Goal: Answer question/provide support: Share knowledge or assist other users

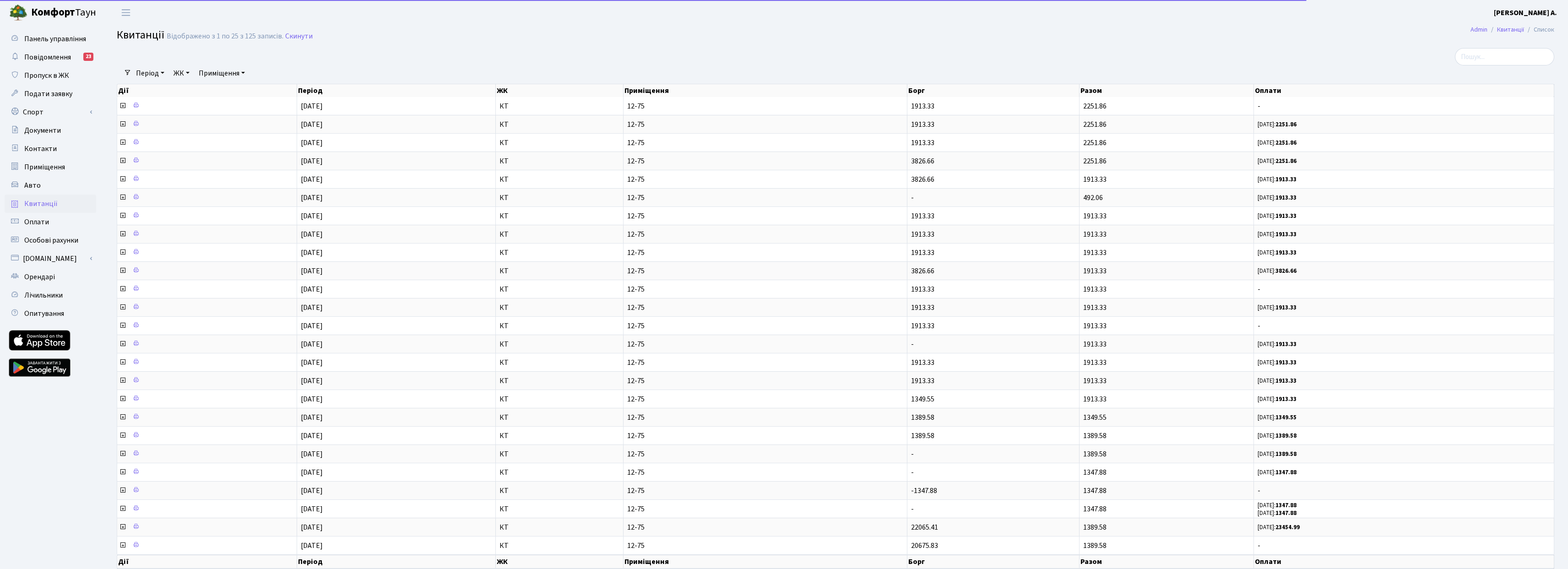
select select "25"
click at [26, 222] on span "Оплати" at bounding box center [37, 222] width 24 height 10
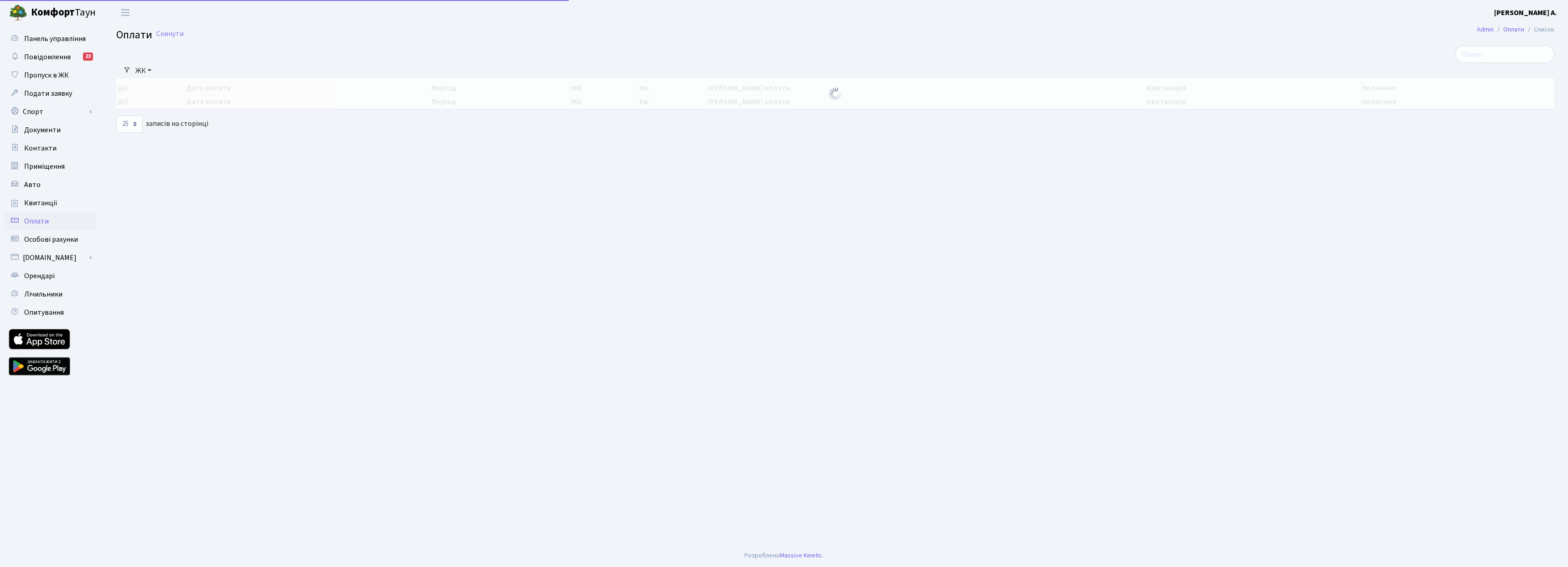
select select "25"
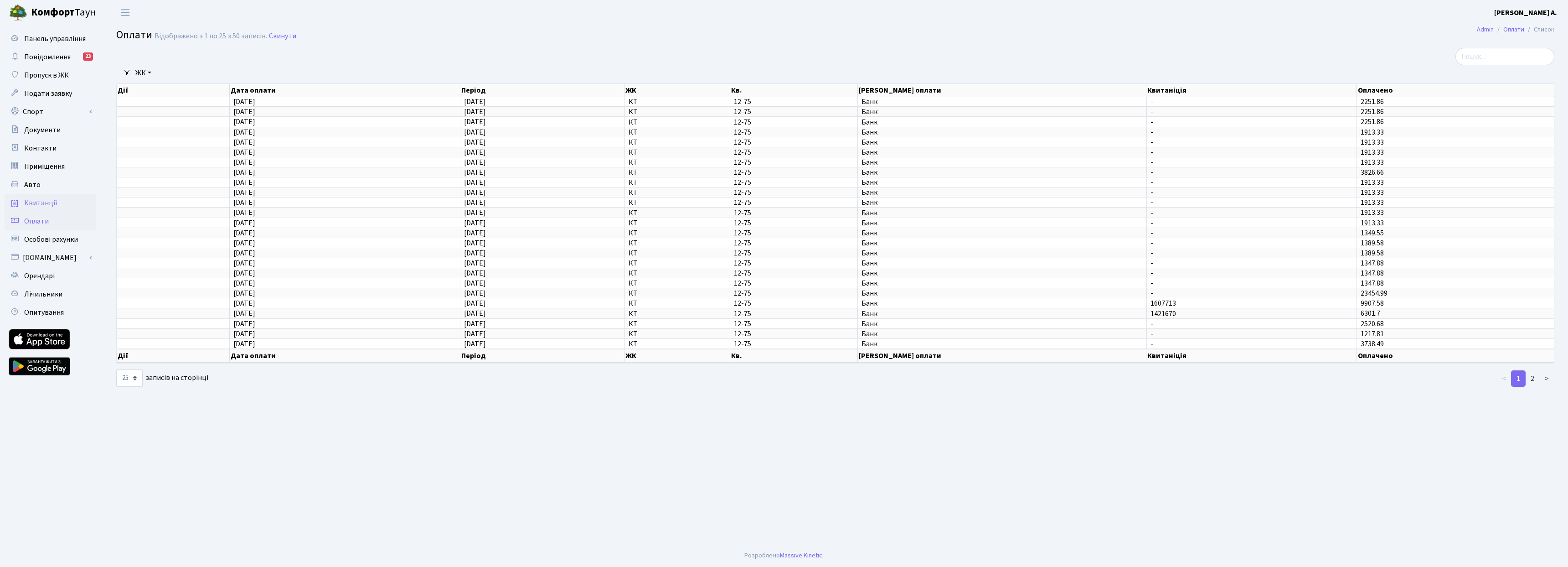
click at [41, 200] on span "Квитанції" at bounding box center [41, 203] width 33 height 10
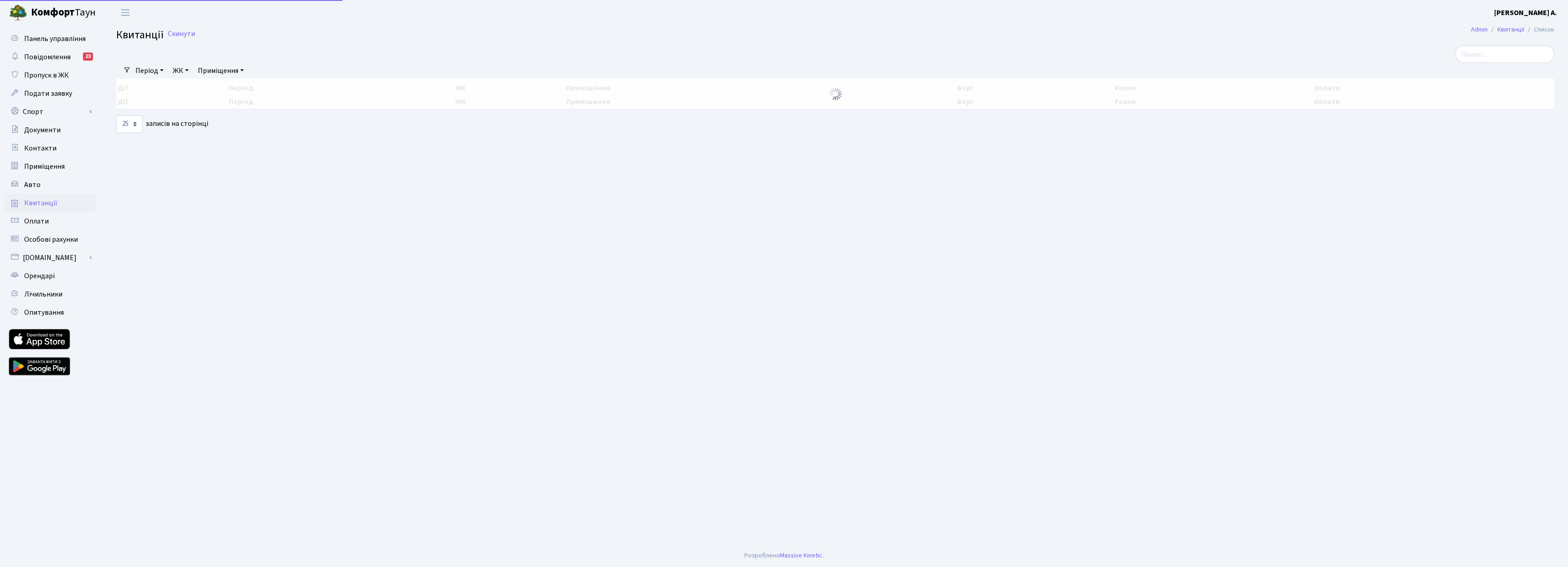
select select "25"
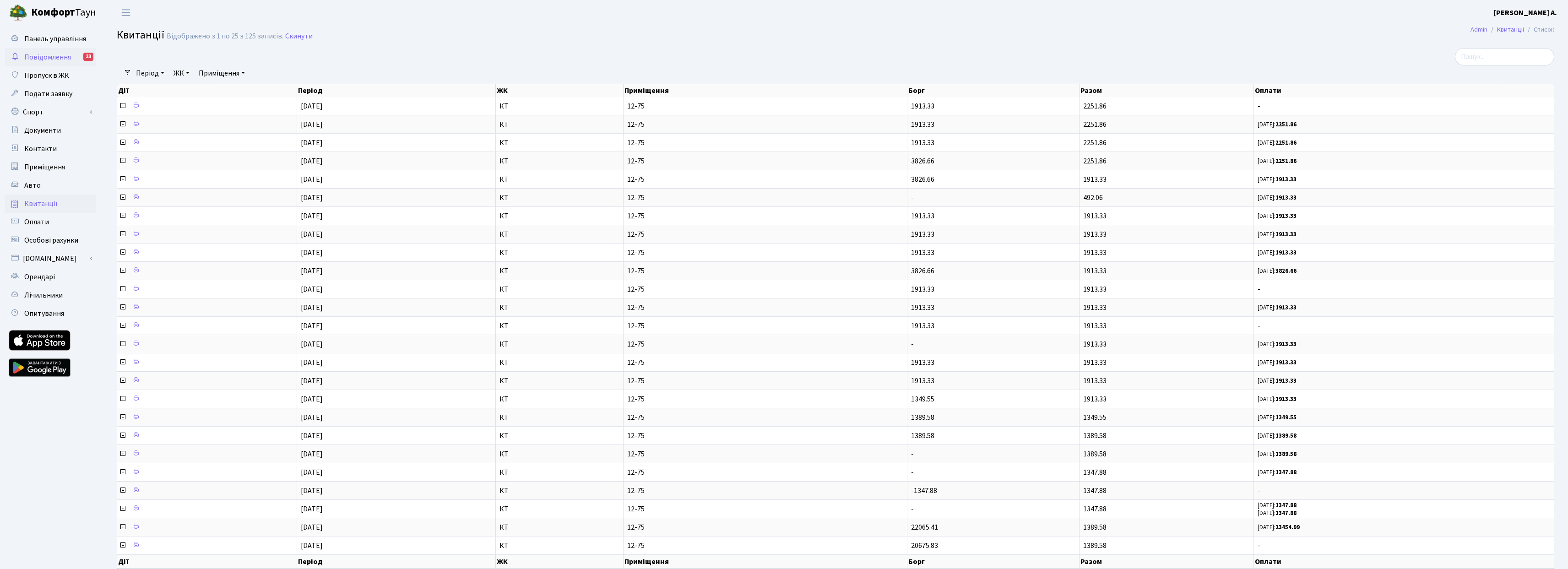
click at [50, 56] on span "Повідомлення" at bounding box center [48, 57] width 46 height 10
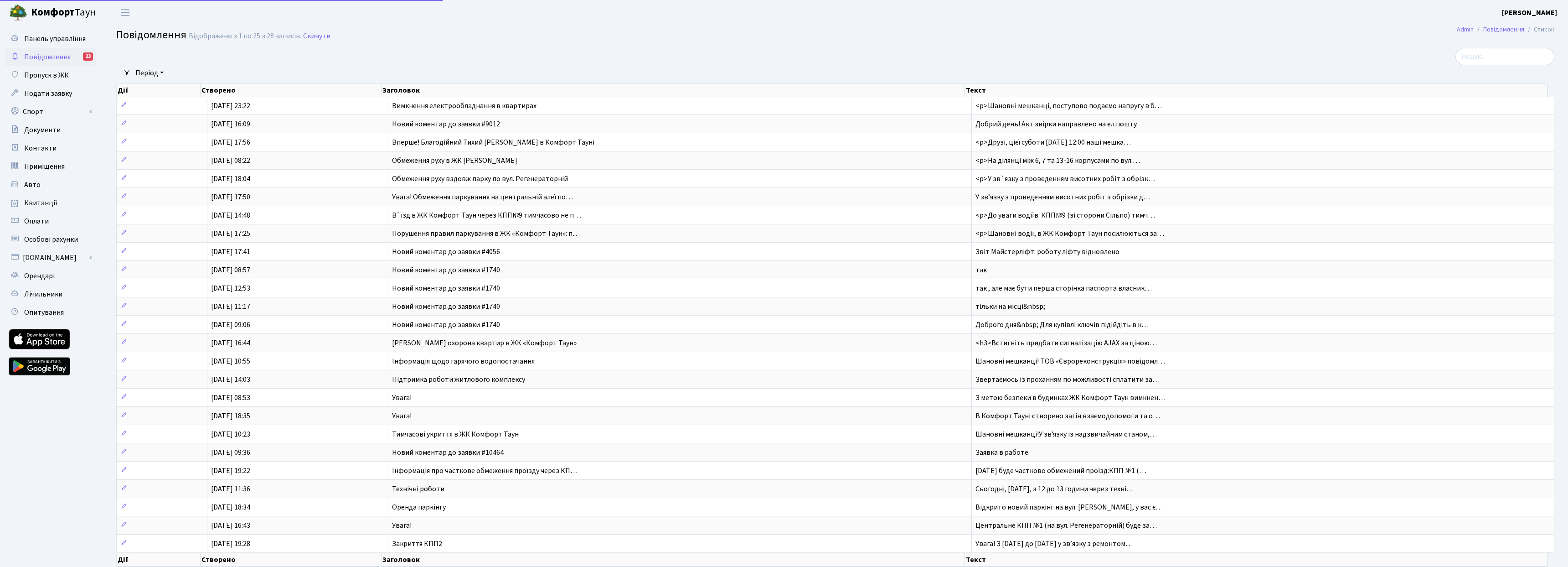
select select "25"
click at [419, 127] on span "Новий коментар до заявки #9012" at bounding box center [439, 124] width 108 height 10
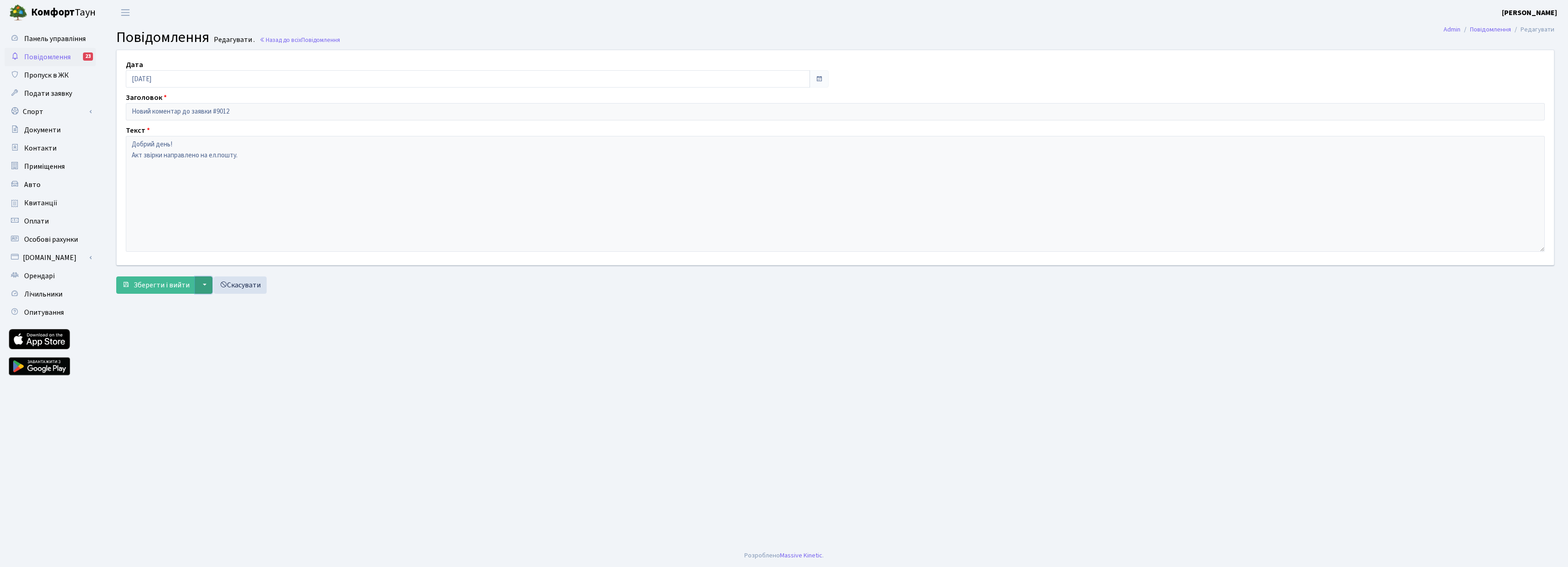
click at [203, 284] on button "▼" at bounding box center [204, 285] width 17 height 17
click at [153, 322] on main "Admin Повідомлення Редагувати Повідомлення Редагувати . Назад до всіх Повідомле…" at bounding box center [835, 284] width 1466 height 519
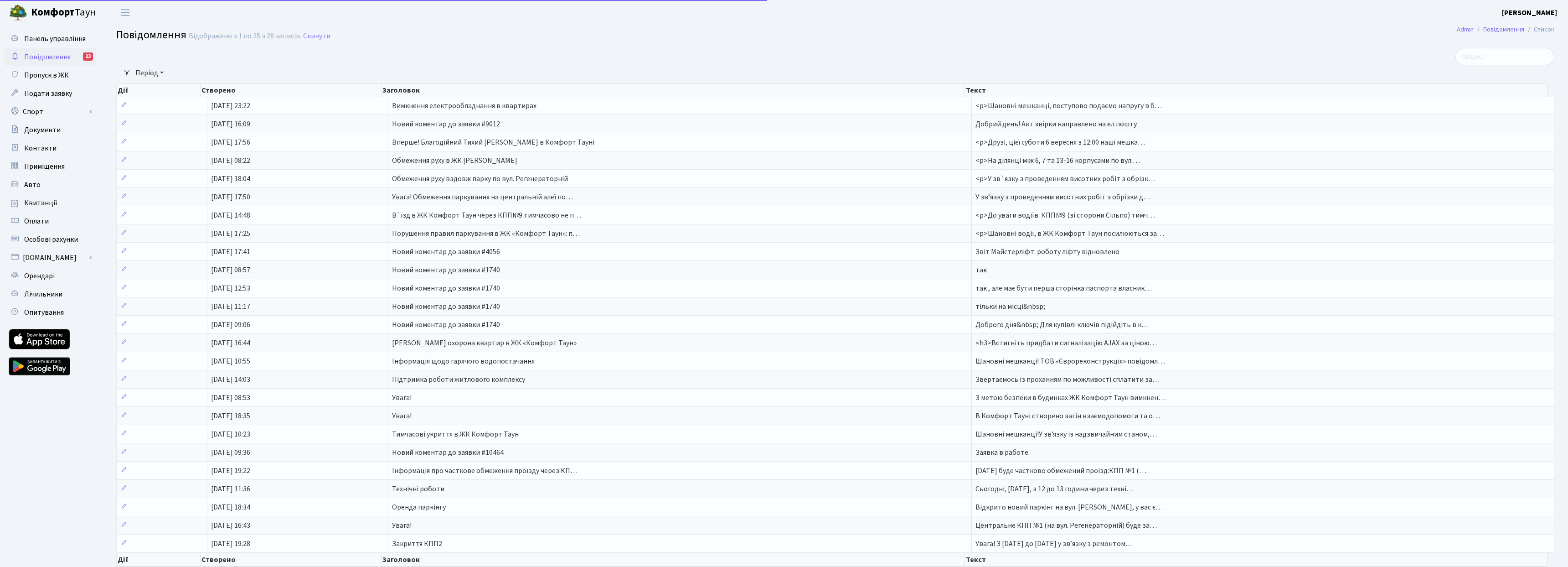
select select "25"
click at [52, 94] on span "Подати заявку" at bounding box center [48, 93] width 48 height 10
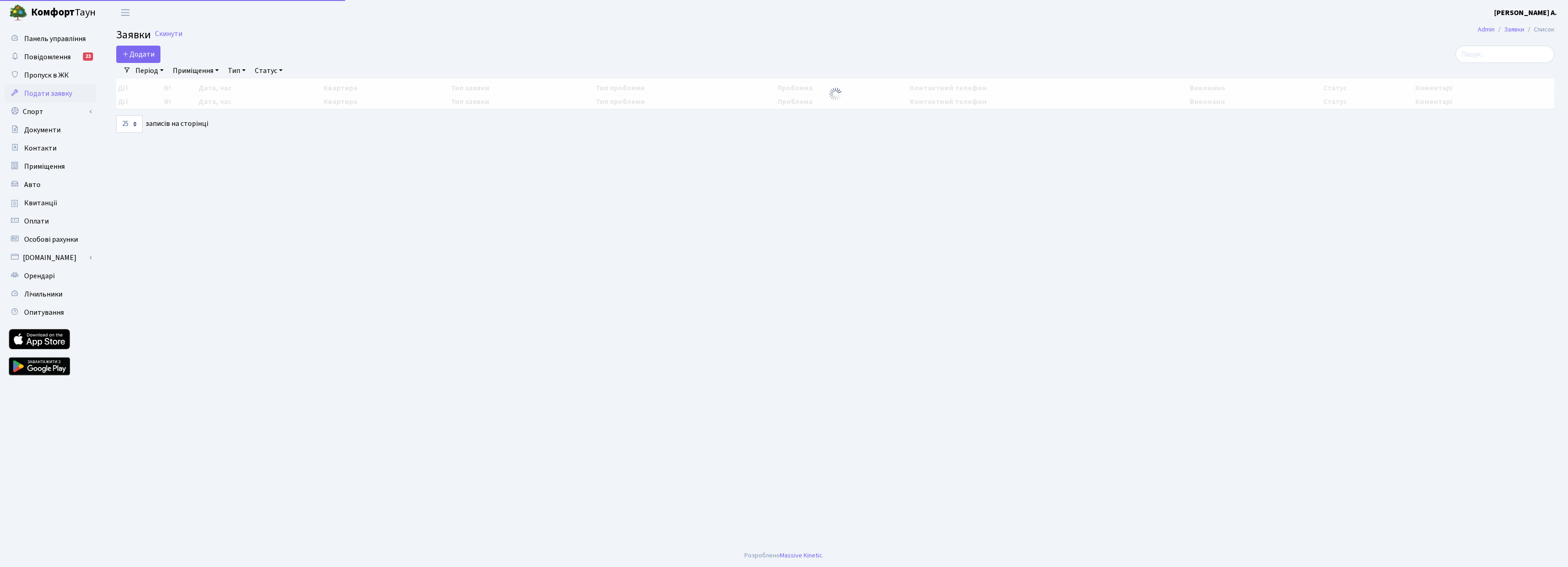
select select "25"
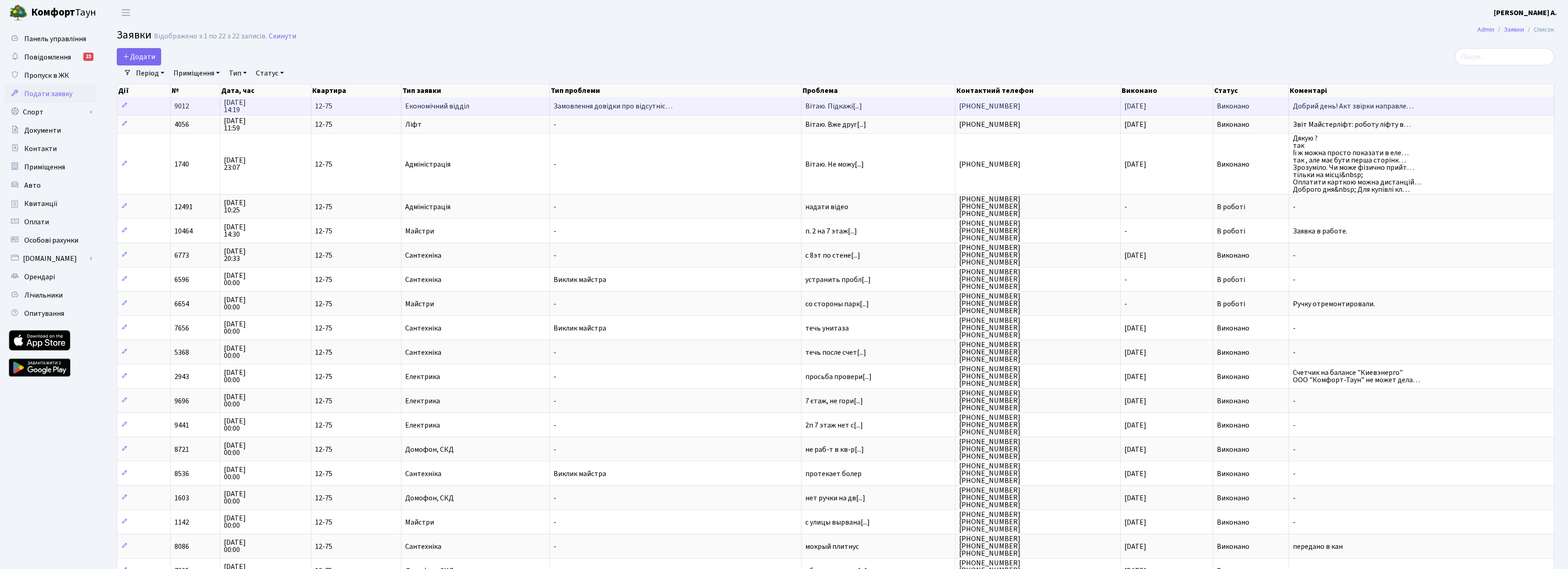
click at [453, 107] on span "Економічний відділ" at bounding box center [476, 106] width 141 height 7
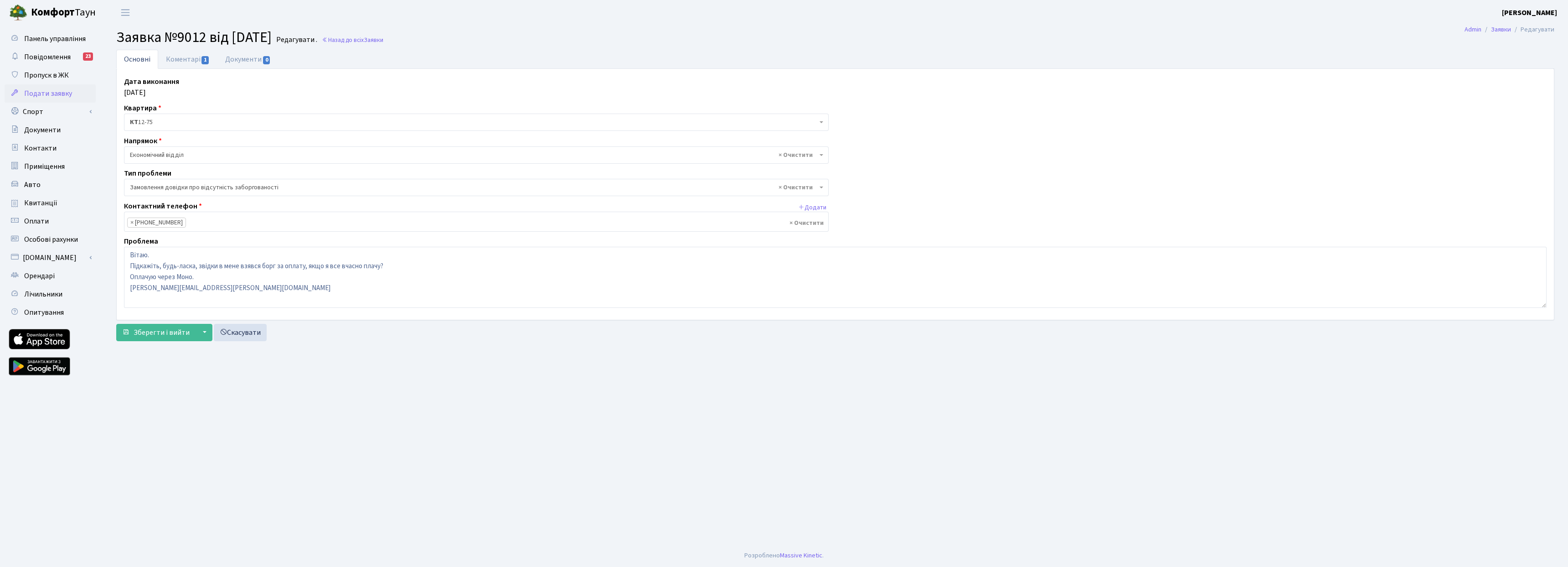
select select "35"
click at [177, 62] on link "Коментарі 1" at bounding box center [187, 59] width 59 height 19
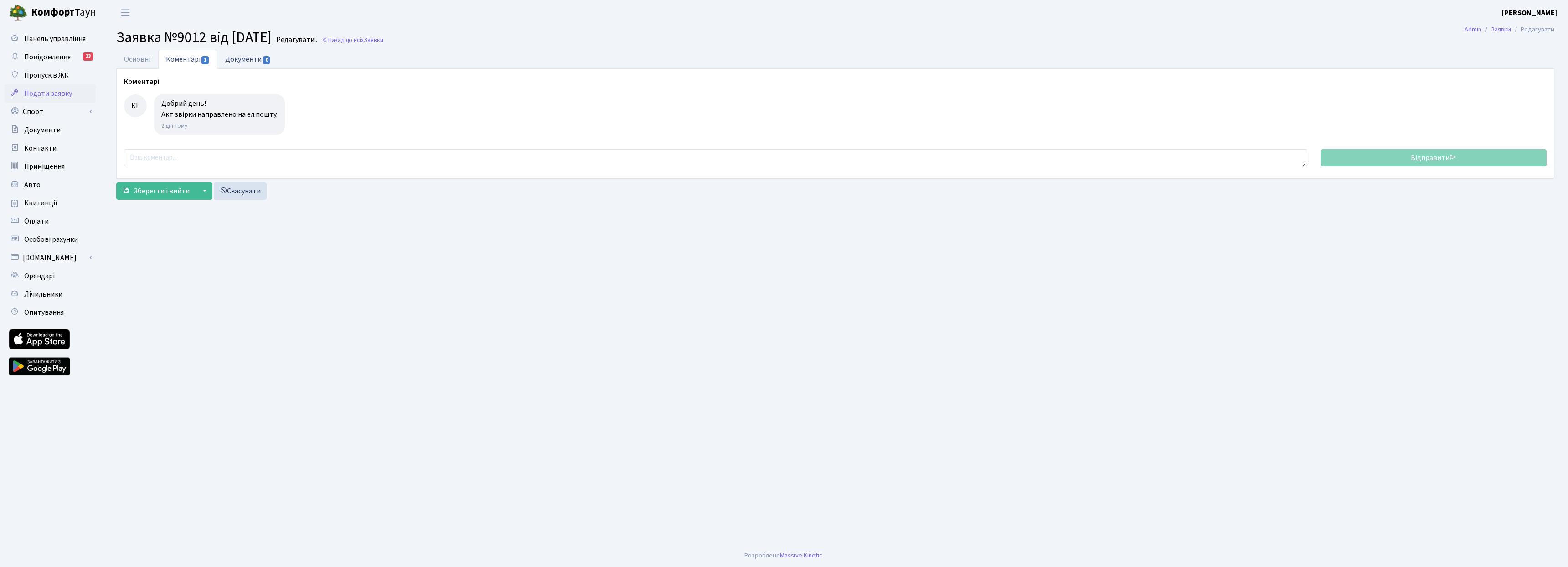
click at [254, 63] on link "Документи 0" at bounding box center [248, 59] width 61 height 19
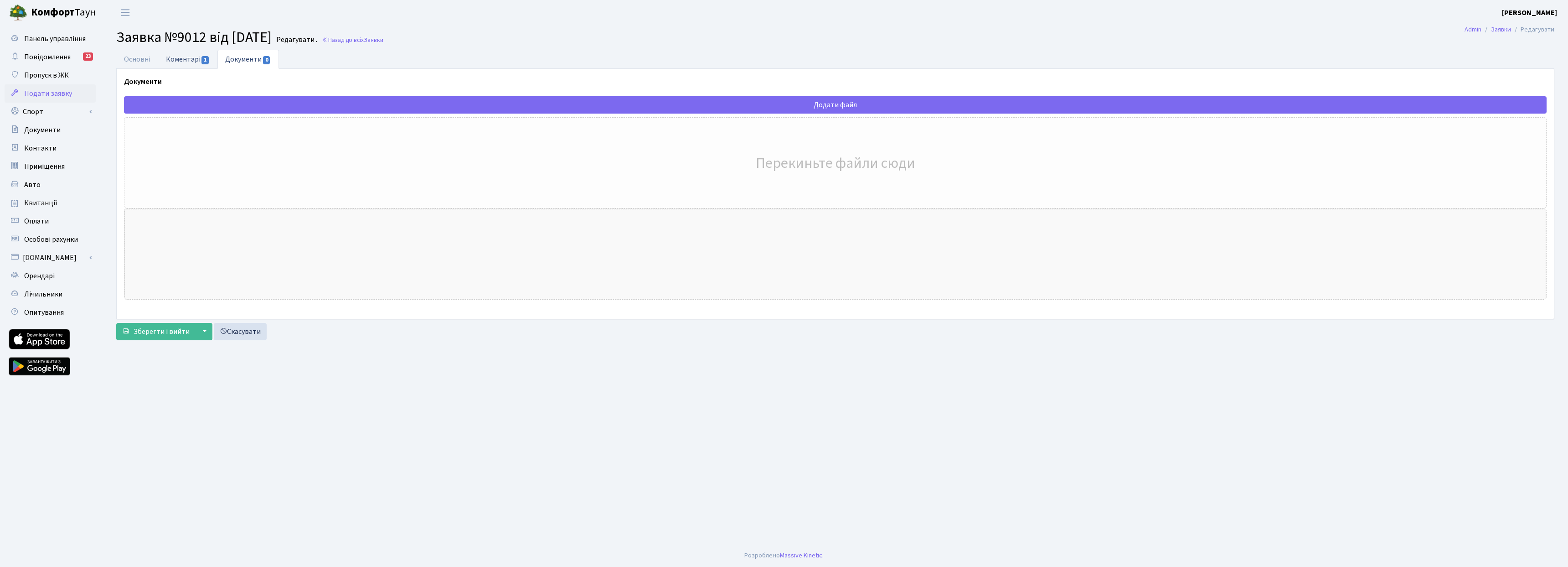
click at [194, 57] on link "Коментарі 1" at bounding box center [187, 59] width 59 height 19
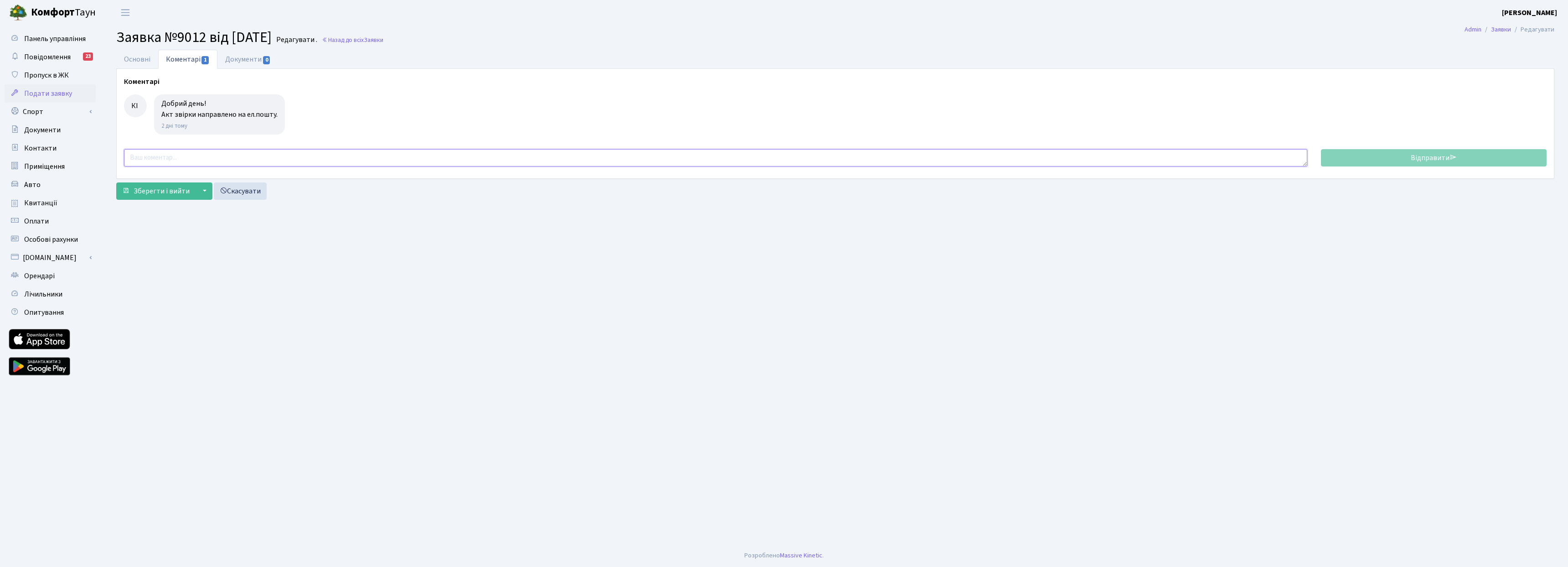
click at [167, 154] on textarea at bounding box center [716, 158] width 1183 height 17
click at [189, 155] on textarea at bounding box center [716, 158] width 1183 height 17
paste textarea "Дякую. Оплатив цей рахунок. Пришліть, будь-ласка, якесь підтвердження, що забор…"
type textarea "Дякую. Оплатив цей рахунок. Пришліть, будь-ласка, якесь підтвердження, що забор…"
click at [259, 57] on link "Документи 0" at bounding box center [248, 59] width 61 height 19
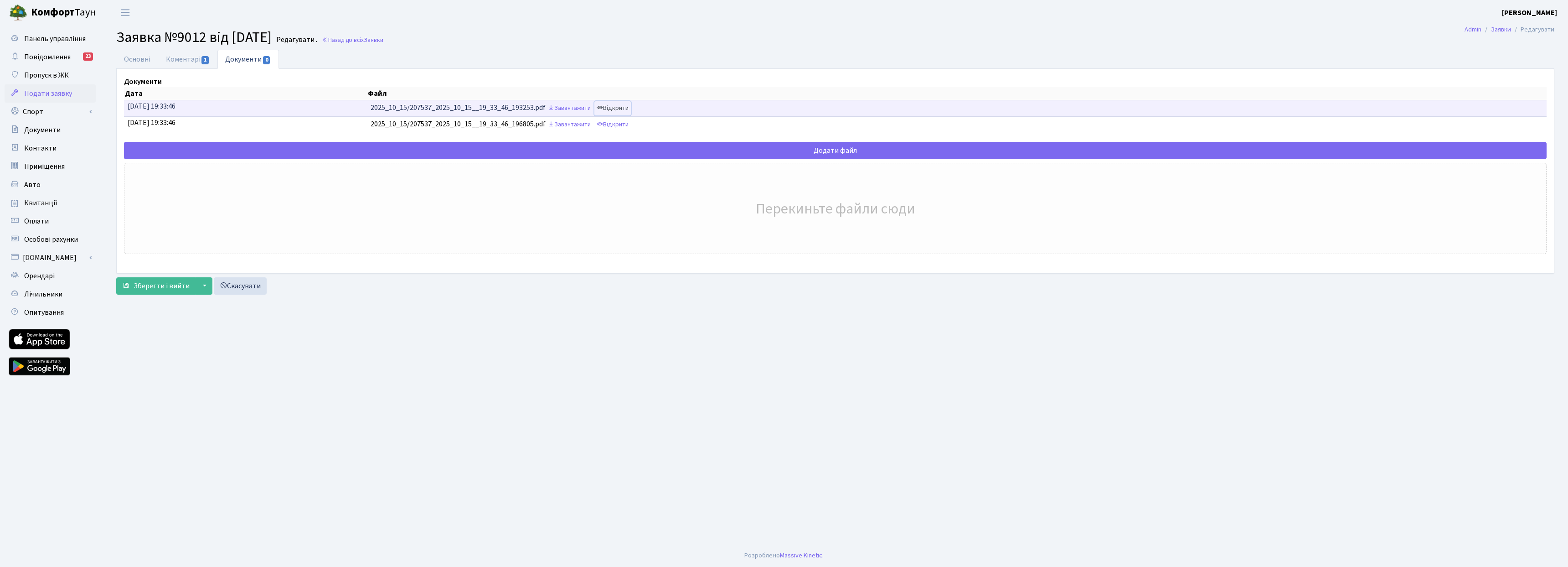
click at [631, 108] on link "Відкрити" at bounding box center [612, 108] width 37 height 14
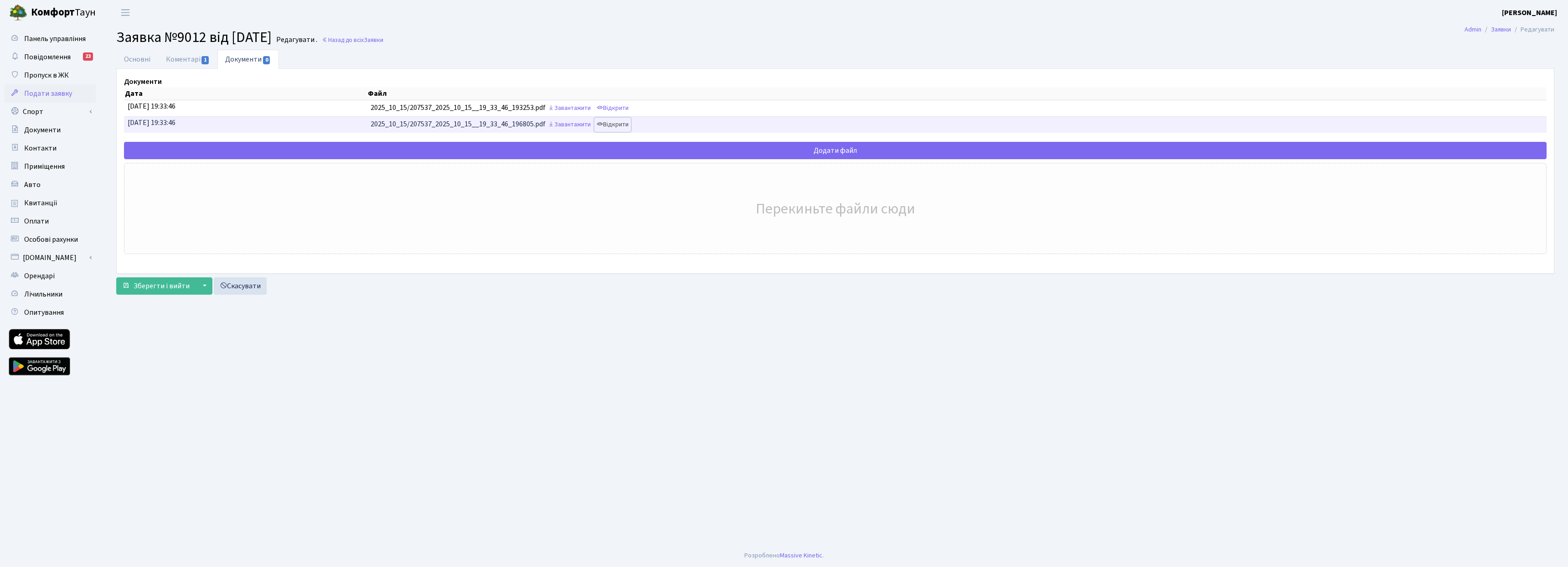
click at [631, 121] on link "Відкрити" at bounding box center [612, 124] width 37 height 14
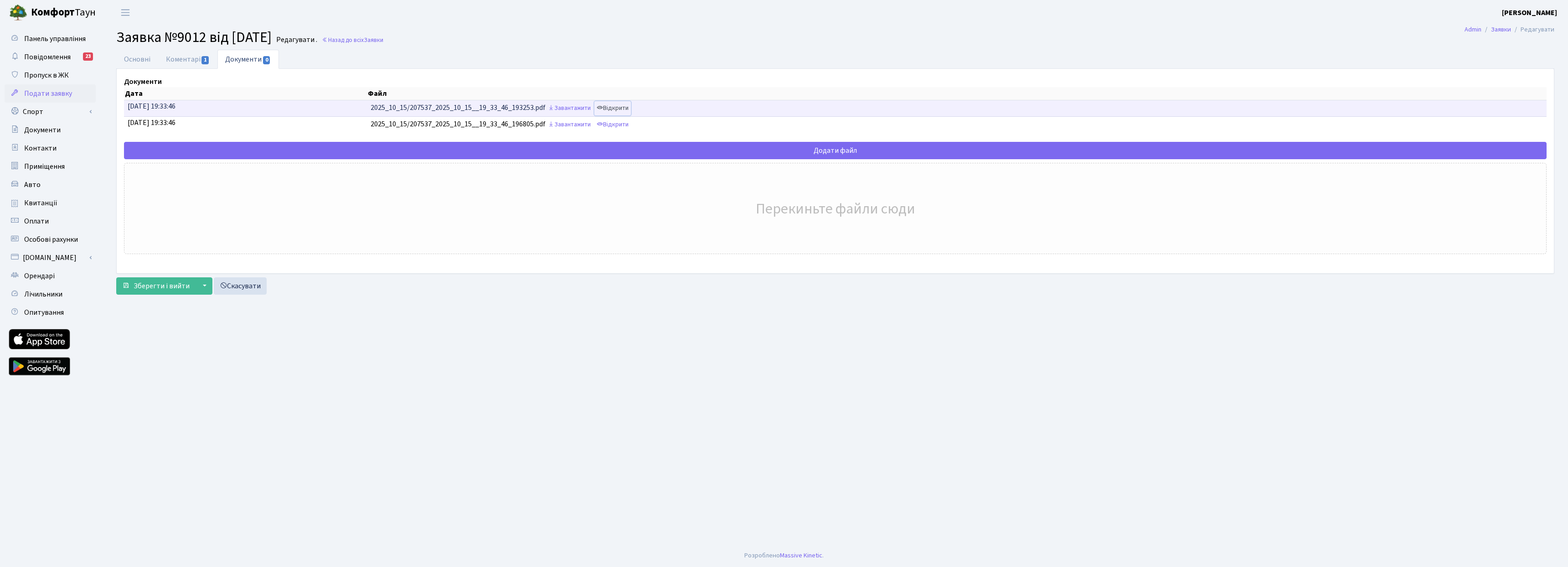
click at [631, 110] on link "Відкрити" at bounding box center [612, 108] width 37 height 14
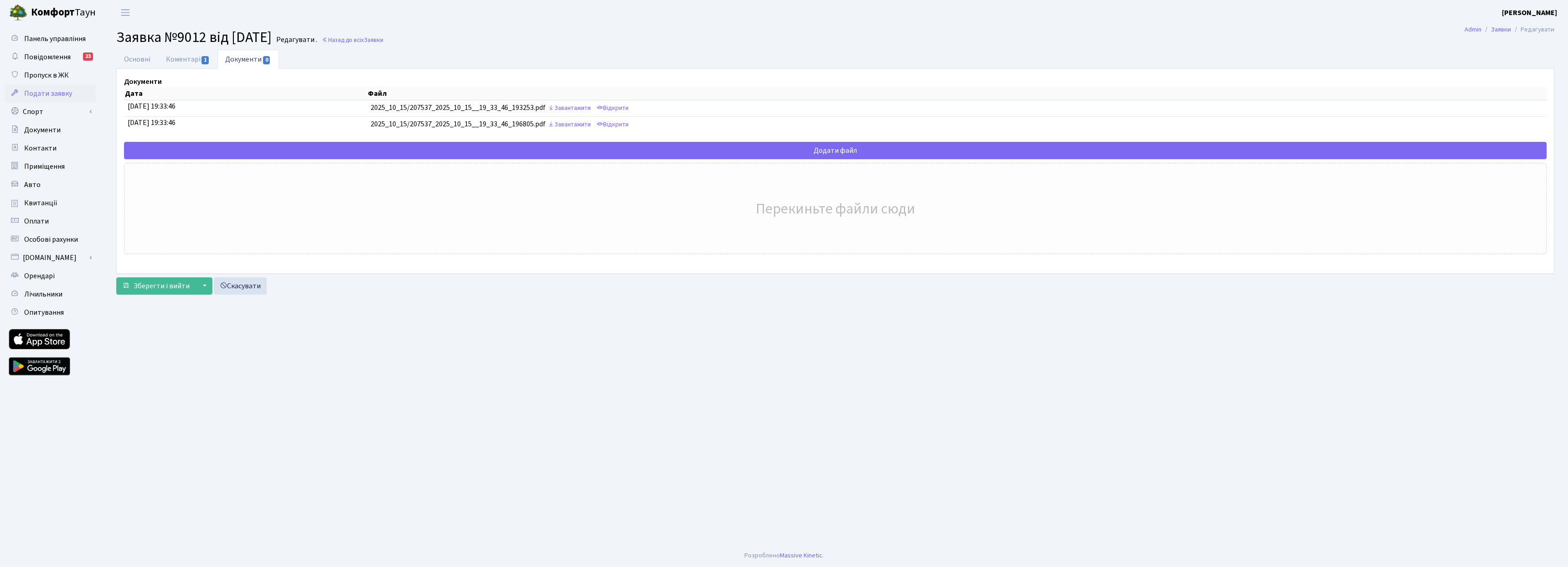
click at [247, 200] on div "Обробка файлів... Закрити Ні Так Скасувати Ok" at bounding box center [835, 208] width 1423 height 91
click at [155, 286] on span "Зберегти і вийти" at bounding box center [161, 286] width 56 height 10
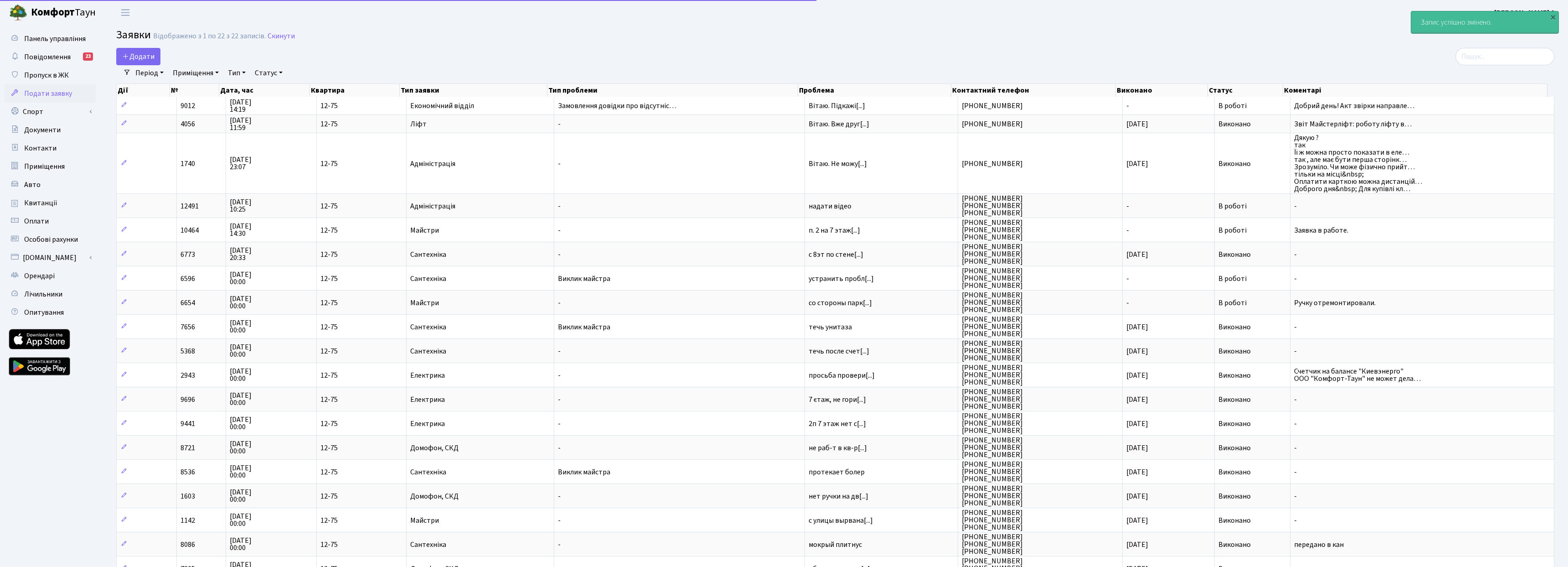
select select "25"
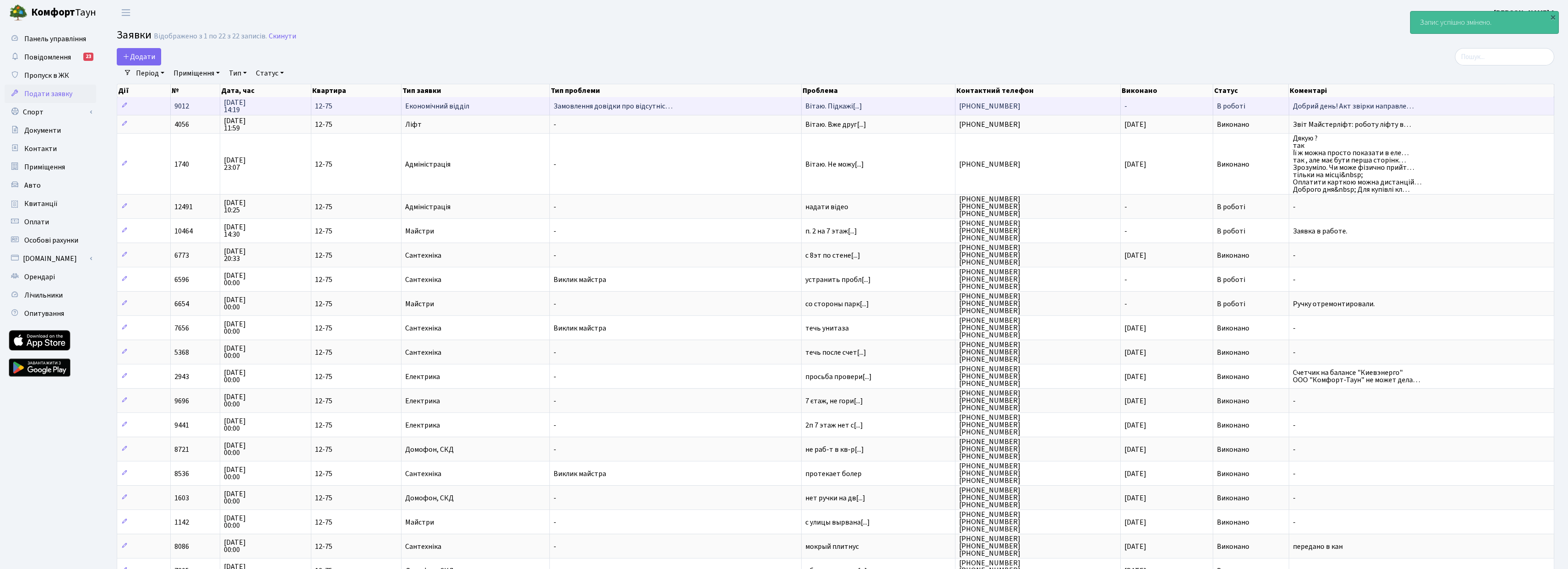
click at [334, 105] on span "12-75" at bounding box center [356, 106] width 83 height 7
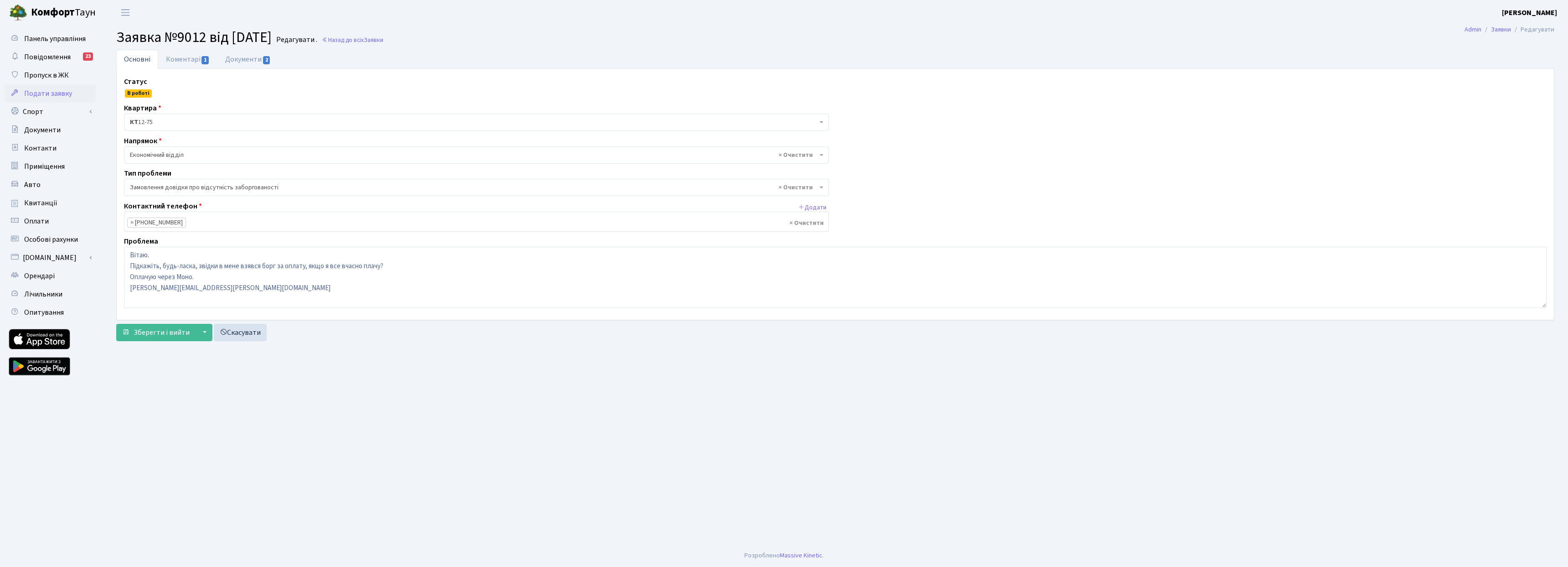
select select "35"
click at [257, 65] on link "Документи 2" at bounding box center [248, 59] width 61 height 19
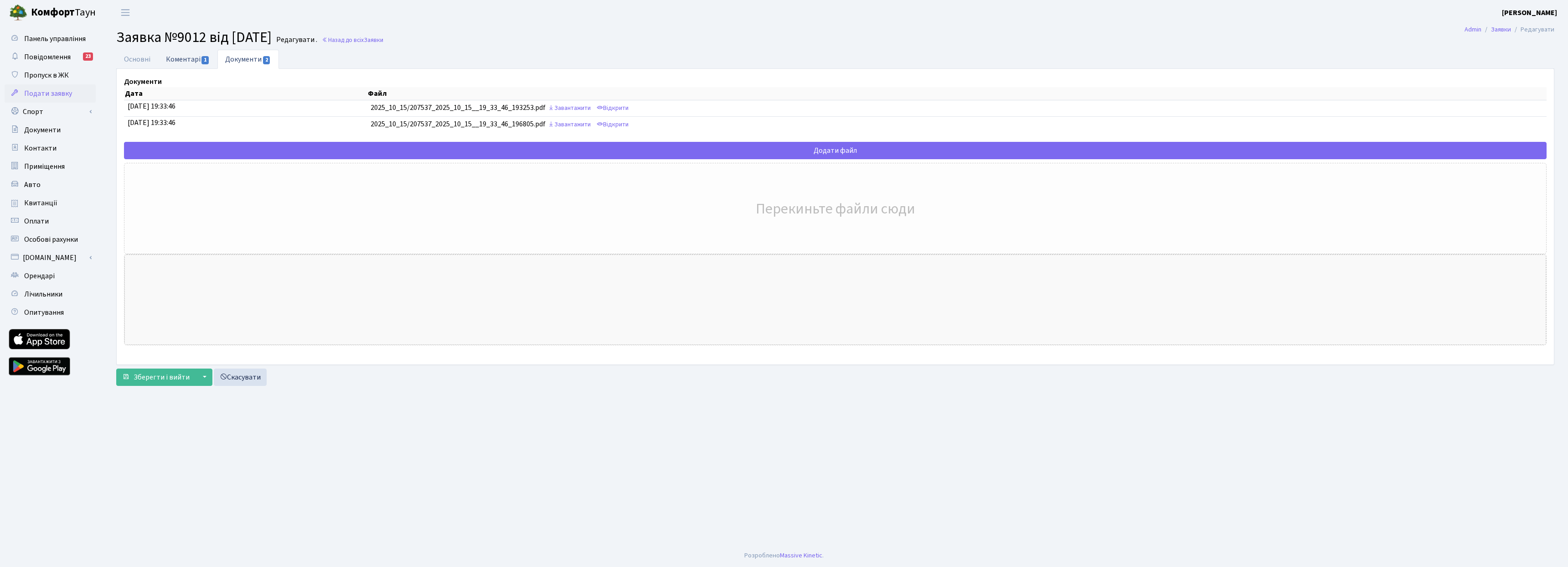
click at [172, 58] on link "Коментарі 1" at bounding box center [187, 59] width 59 height 19
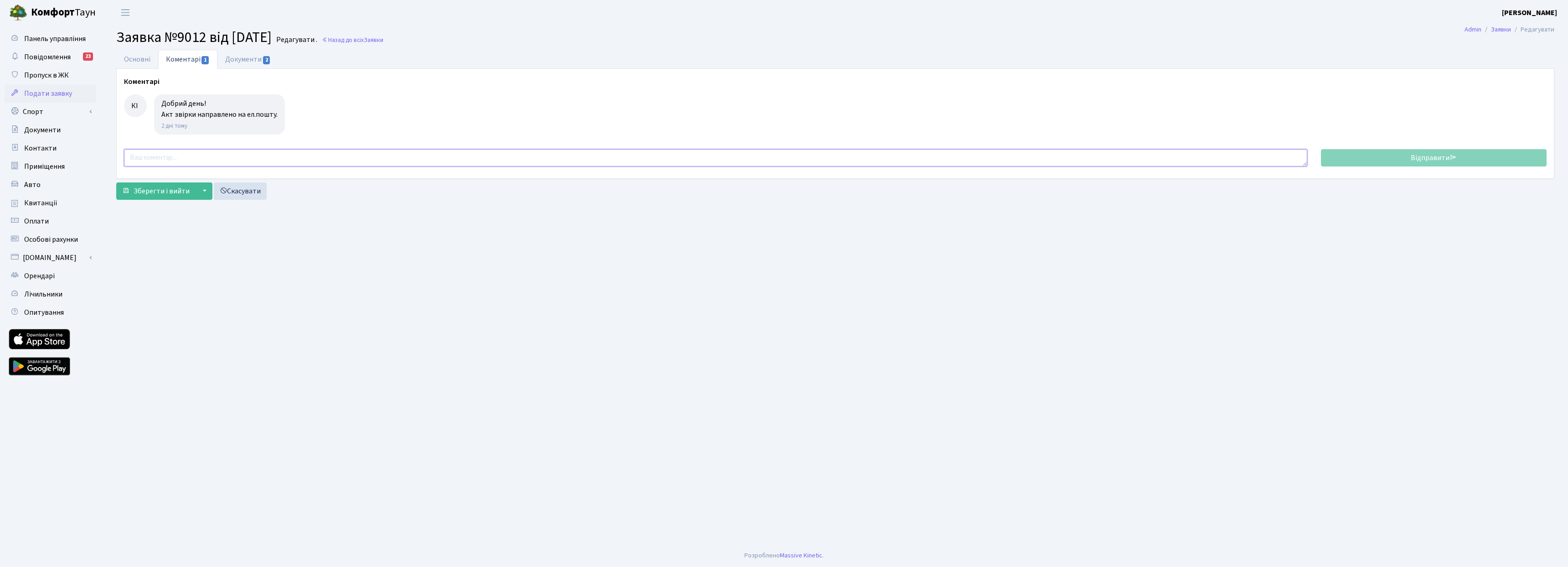
click at [180, 161] on textarea at bounding box center [716, 158] width 1183 height 17
paste textarea "Дякую. Оплатив цей рахунок. Пришліть, будь-ласка, якесь підтвердження, що забор…"
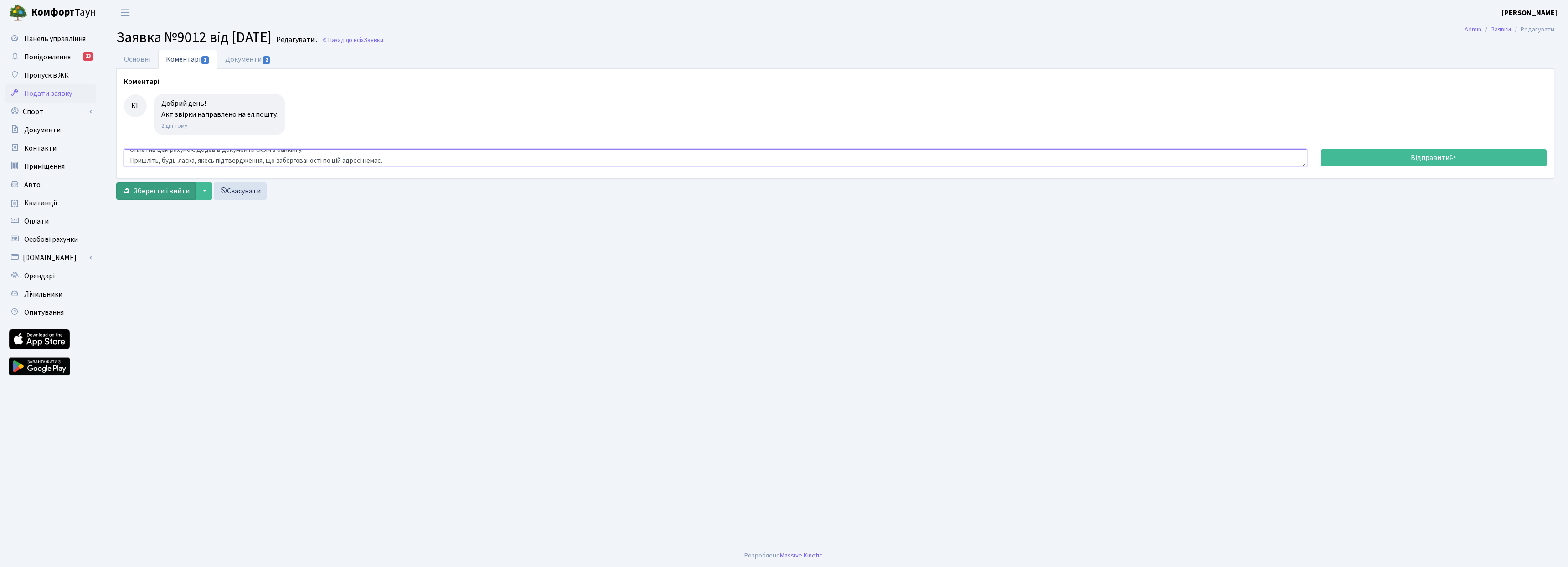
type textarea "Дякую. Оплатив цей рахунок. Додав в документи скрін з банкінгу. Пришліть, будь-…"
click at [169, 191] on span "Зберегти і вийти" at bounding box center [161, 191] width 56 height 10
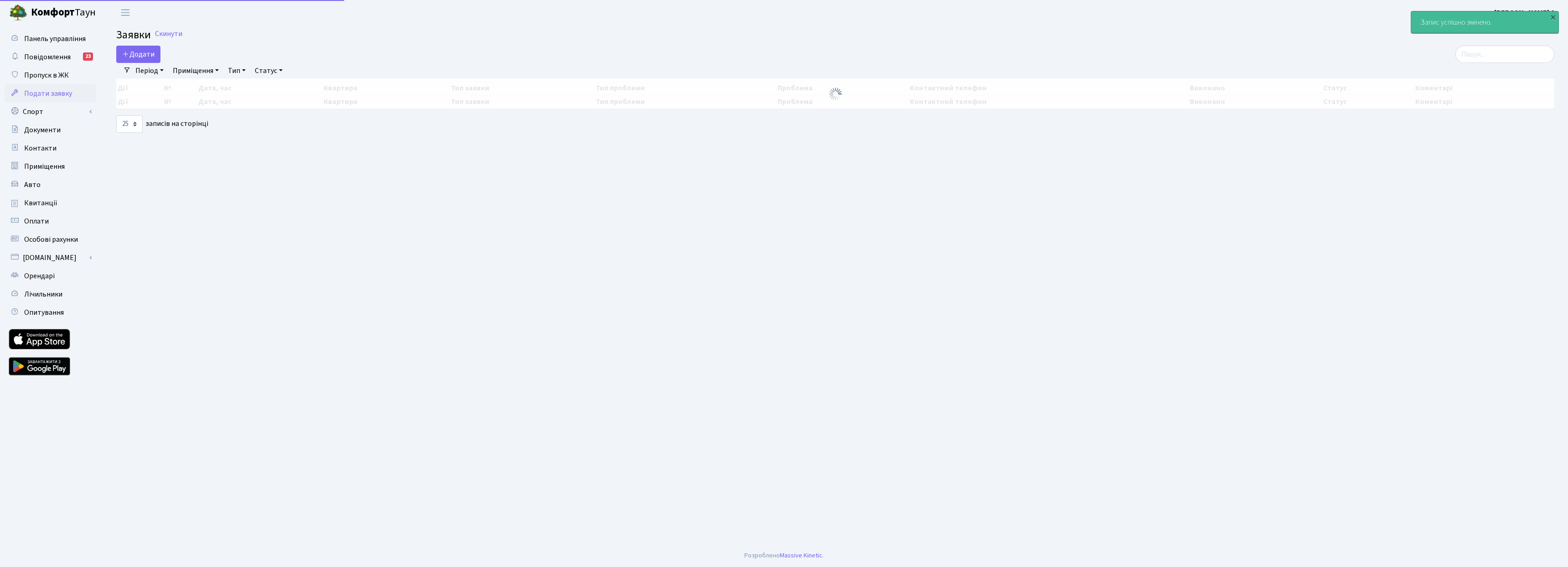
select select "25"
